Goal: Information Seeking & Learning: Learn about a topic

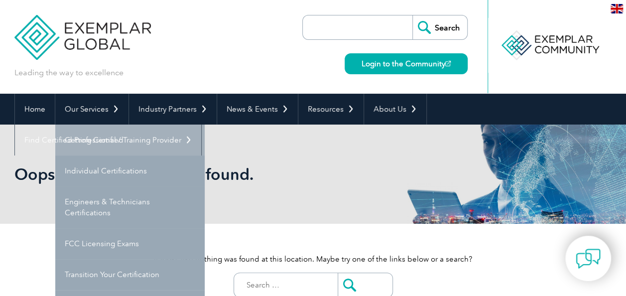
click at [95, 140] on link "Getting Certified" at bounding box center [129, 139] width 149 height 31
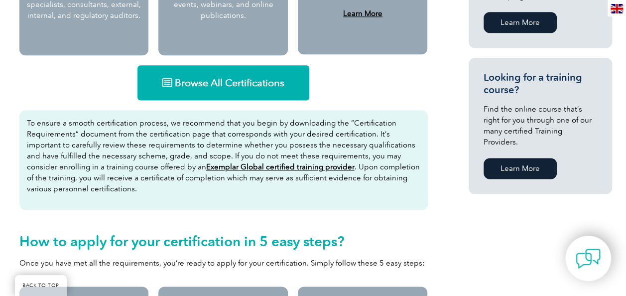
scroll to position [574, 0]
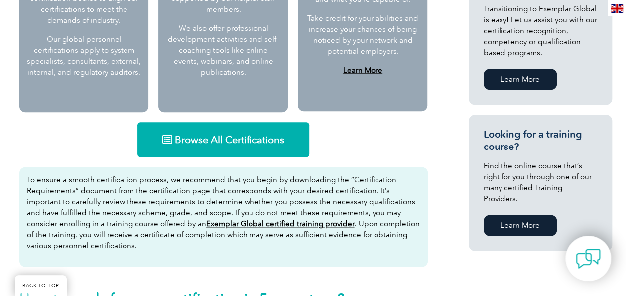
click at [219, 144] on span "Browse All Certifications" at bounding box center [230, 139] width 110 height 10
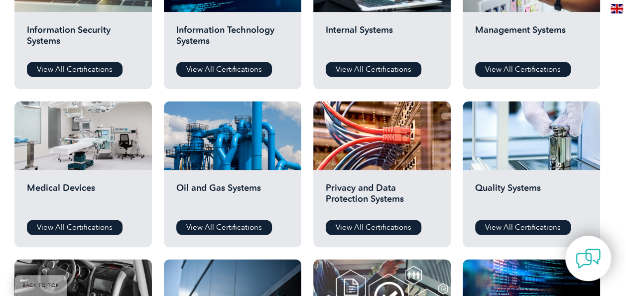
scroll to position [647, 0]
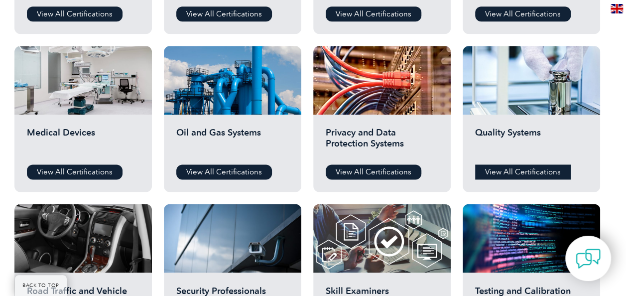
click at [506, 169] on link "View All Certifications" at bounding box center [523, 171] width 96 height 15
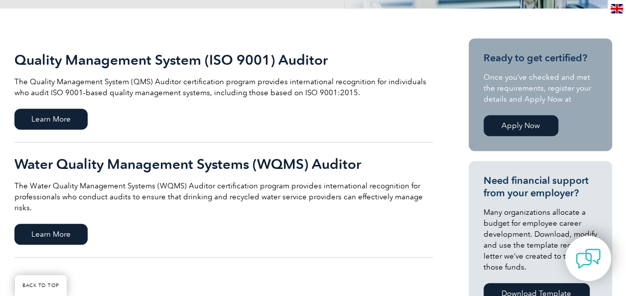
scroll to position [199, 0]
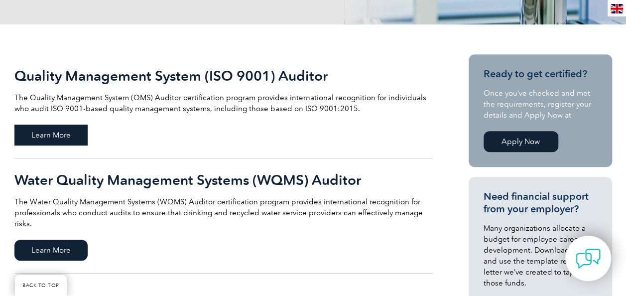
click at [51, 132] on span "Learn More" at bounding box center [50, 134] width 73 height 21
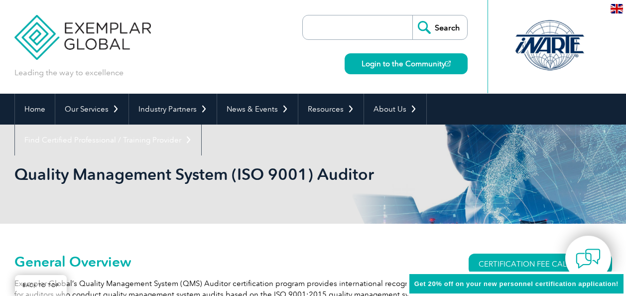
scroll to position [138, 0]
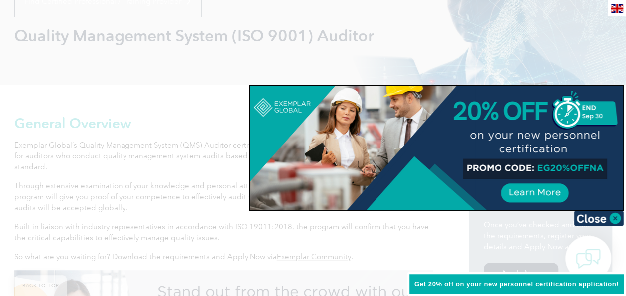
click at [597, 214] on img at bounding box center [599, 218] width 50 height 15
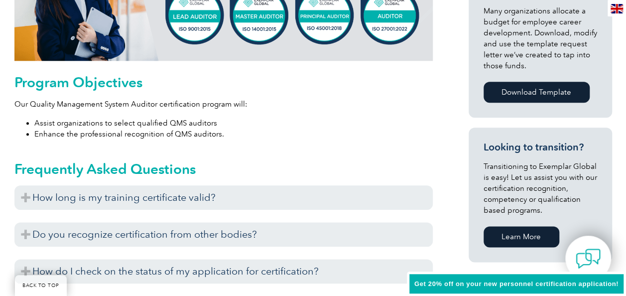
scroll to position [537, 0]
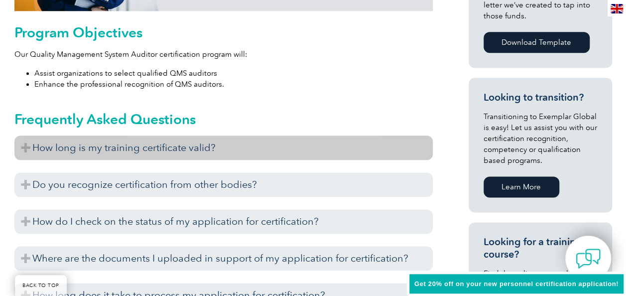
click at [161, 149] on h3 "How long is my training certificate valid?" at bounding box center [223, 147] width 418 height 24
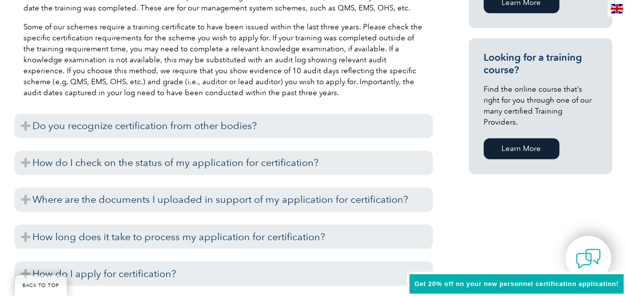
scroll to position [736, 0]
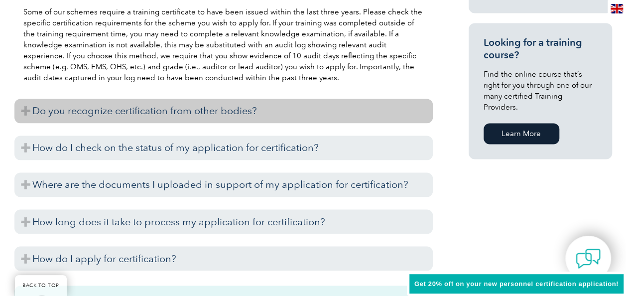
click at [177, 112] on h3 "Do you recognize certification from other bodies?" at bounding box center [223, 111] width 418 height 24
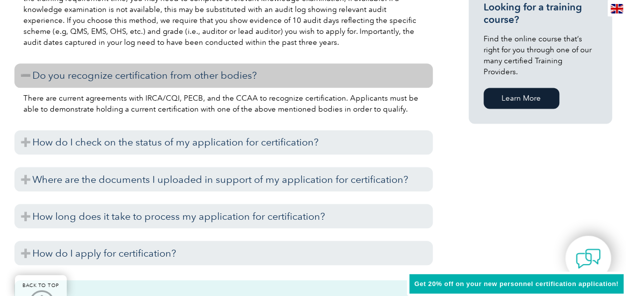
scroll to position [786, 0]
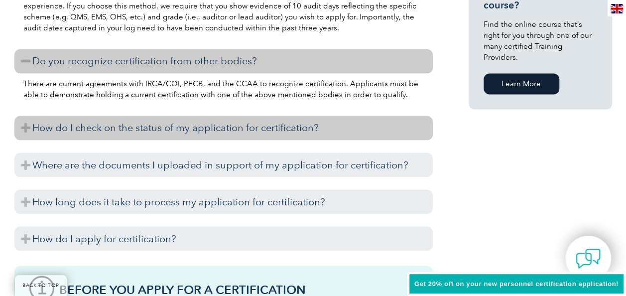
click at [187, 130] on h3 "How do I check on the status of my application for certification?" at bounding box center [223, 128] width 418 height 24
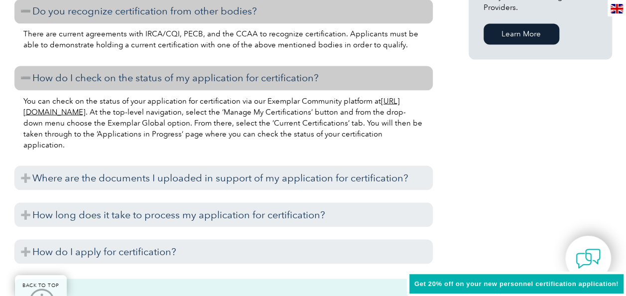
scroll to position [885, 0]
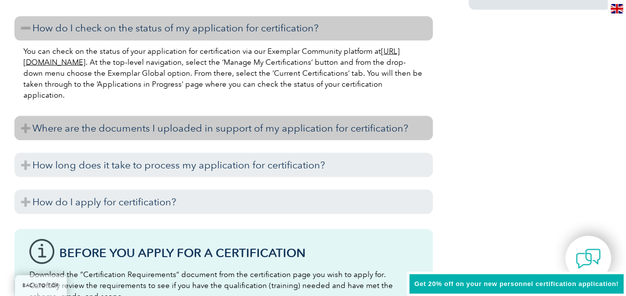
click at [183, 131] on h3 "Where are the documents I uploaded in support of my application for certificati…" at bounding box center [223, 128] width 418 height 24
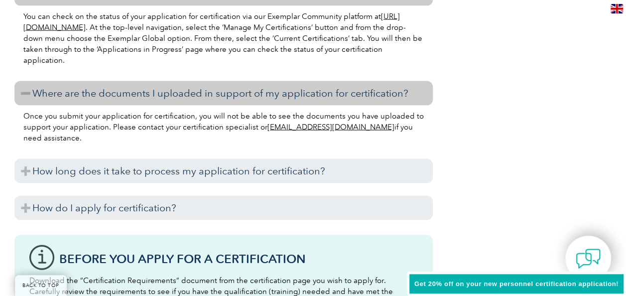
scroll to position [935, 0]
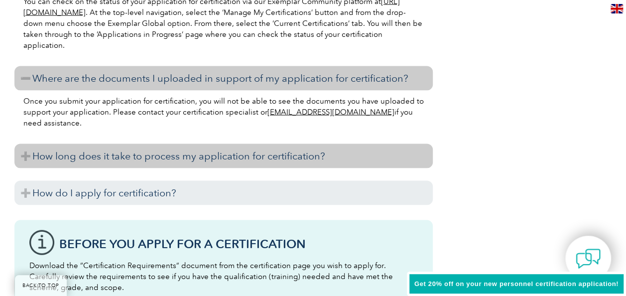
click at [191, 158] on h3 "How long does it take to process my application for certification?" at bounding box center [223, 155] width 418 height 24
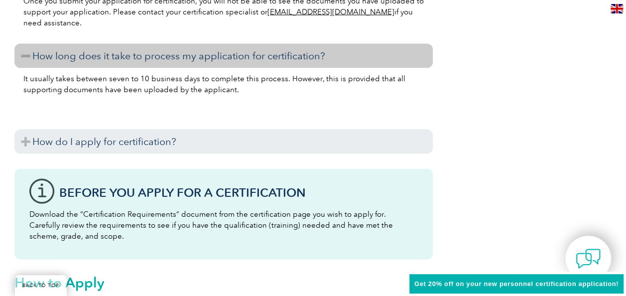
scroll to position [1035, 0]
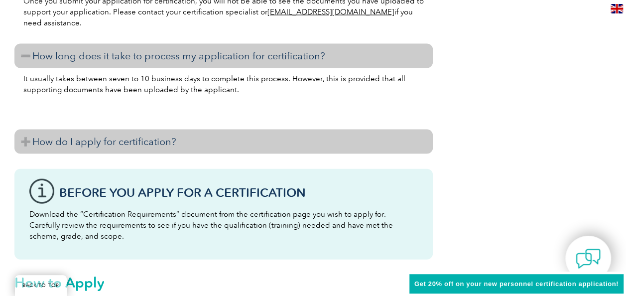
click at [185, 141] on h3 "How do I apply for certification?" at bounding box center [223, 141] width 418 height 24
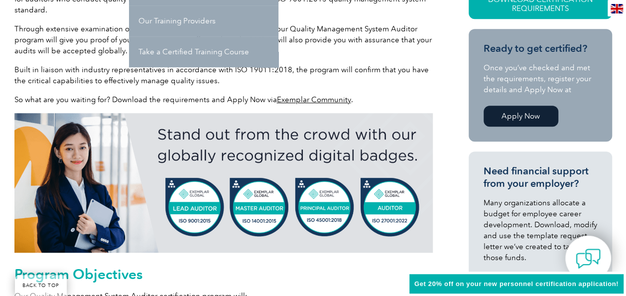
scroll to position [299, 0]
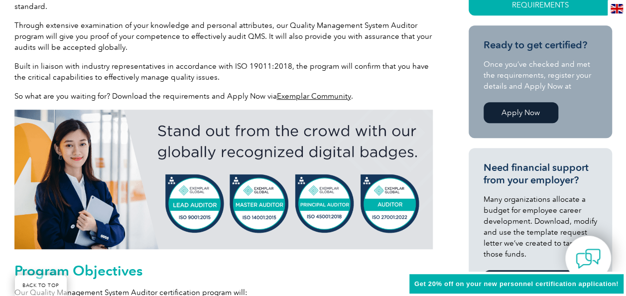
click at [299, 95] on link "Exemplar Community" at bounding box center [314, 96] width 74 height 9
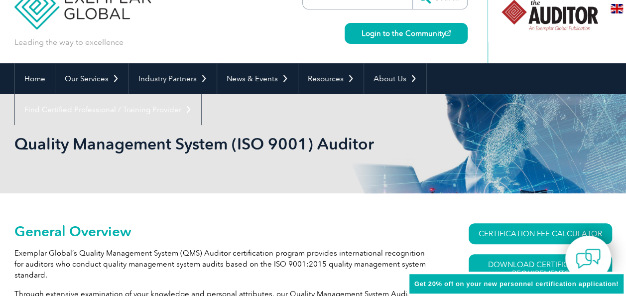
scroll to position [0, 0]
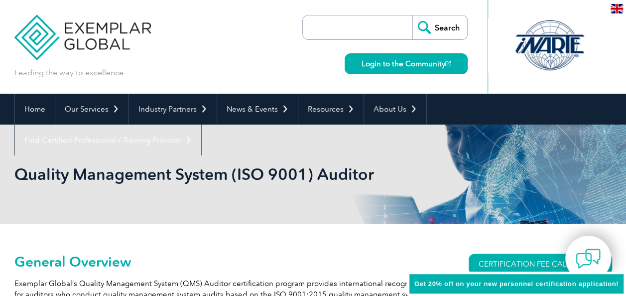
click at [69, 75] on p "Leading the way to excellence" at bounding box center [68, 72] width 109 height 11
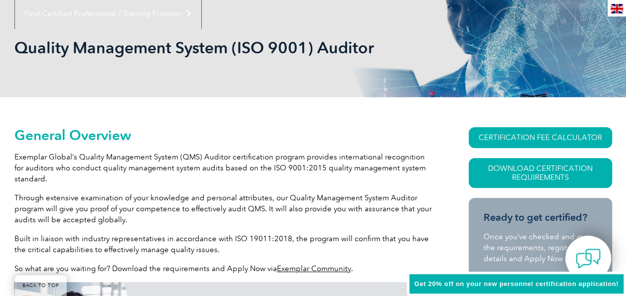
scroll to position [149, 0]
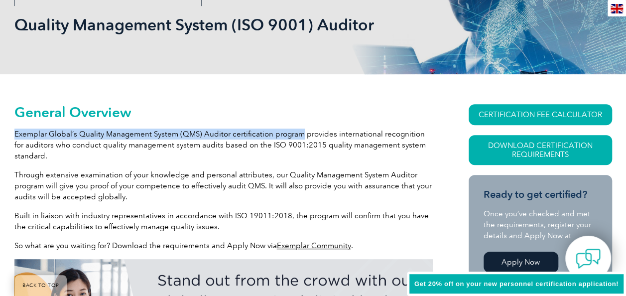
drag, startPoint x: 15, startPoint y: 134, endPoint x: 299, endPoint y: 133, distance: 283.3
click at [299, 133] on p "Exemplar Global’s Quality Management System (QMS) Auditor certification program…" at bounding box center [223, 144] width 418 height 33
drag, startPoint x: 299, startPoint y: 133, endPoint x: 286, endPoint y: 130, distance: 12.8
copy p "Exemplar Global’s Quality Management System (QMS) Auditor certification program"
